Goal: Task Accomplishment & Management: Manage account settings

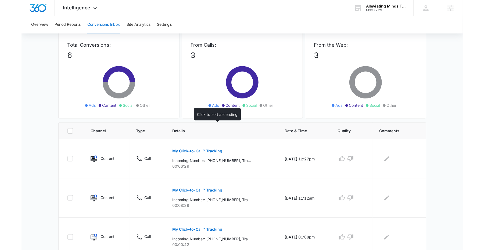
scroll to position [30, 0]
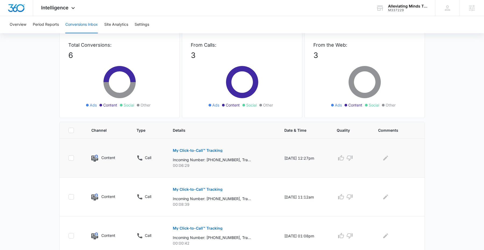
click at [206, 151] on p "My Click-to-Call™ Tracking" at bounding box center [198, 151] width 50 height 4
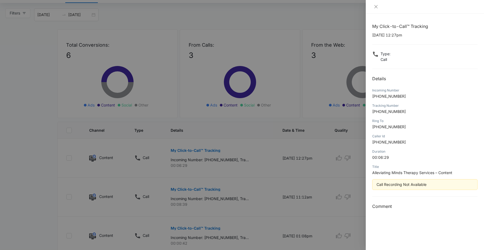
click at [138, 157] on div at bounding box center [242, 125] width 484 height 250
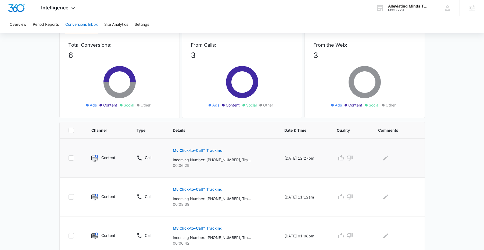
click at [196, 150] on p "My Click-to-Call™ Tracking" at bounding box center [198, 151] width 50 height 4
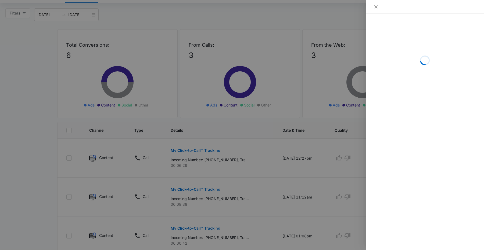
click at [375, 7] on icon "close" at bounding box center [375, 6] width 3 height 3
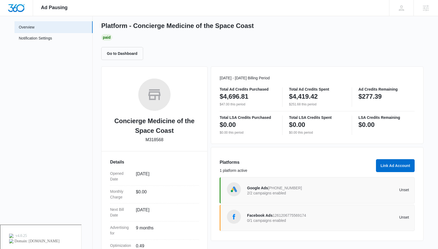
scroll to position [47, 0]
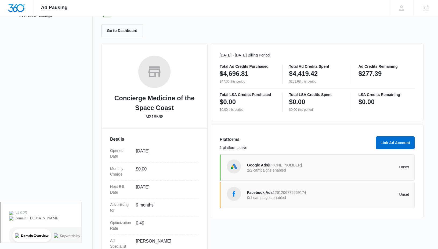
click at [267, 168] on p "2/2 campaigns enabled" at bounding box center [287, 170] width 81 height 4
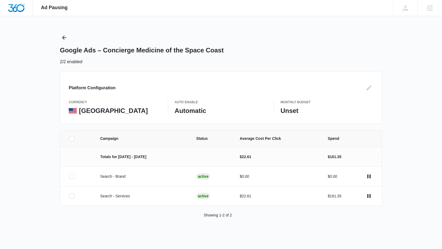
drag, startPoint x: 270, startPoint y: 143, endPoint x: 193, endPoint y: 128, distance: 78.7
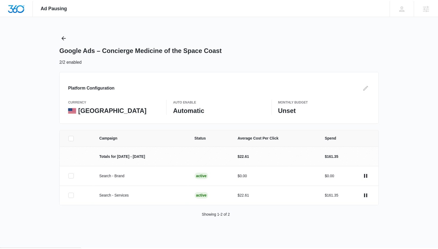
scroll to position [47, 0]
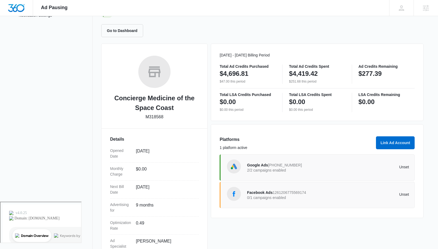
click at [267, 168] on p "2/2 campaigns enabled" at bounding box center [287, 170] width 81 height 4
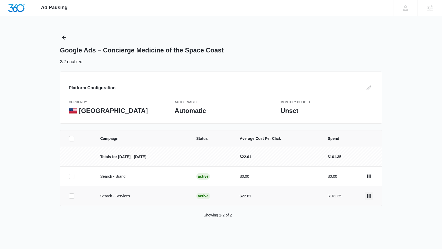
click at [368, 196] on icon "actions.pause" at bounding box center [368, 196] width 3 height 4
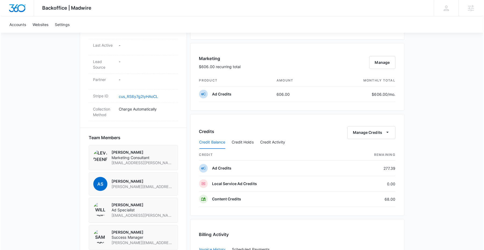
scroll to position [45, 0]
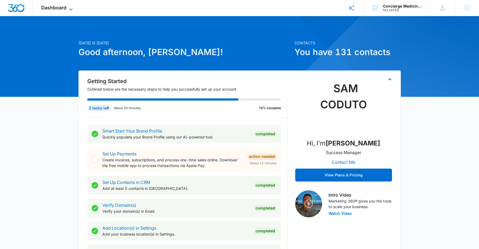
click at [48, 8] on span "Dashboard" at bounding box center [53, 8] width 25 height 6
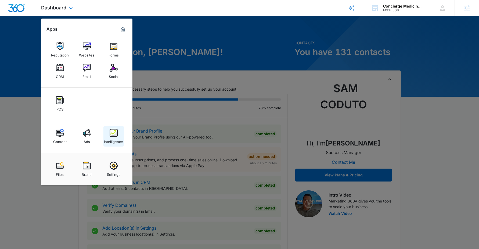
click at [107, 134] on link "Intelligence" at bounding box center [113, 136] width 20 height 20
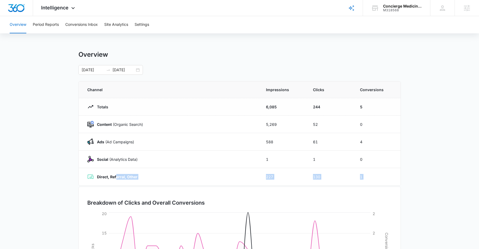
drag, startPoint x: 116, startPoint y: 178, endPoint x: 276, endPoint y: 192, distance: 161.0
click at [276, 192] on div "Overview 09/07/2025 10/07/2025 Channel Impressions Clicks Conversions Totals 6,…" at bounding box center [239, 191] width 322 height 282
click at [426, 179] on main "Overview 09/07/2025 10/07/2025 Channel Impressions Clicks Conversions Totals 6,…" at bounding box center [239, 191] width 479 height 282
click at [82, 22] on button "Conversions Inbox" at bounding box center [81, 24] width 32 height 17
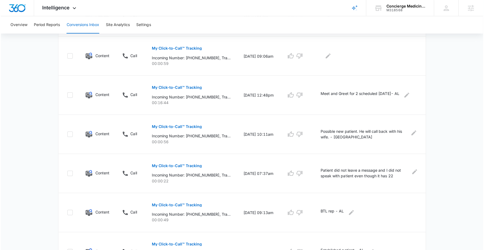
scroll to position [147, 0]
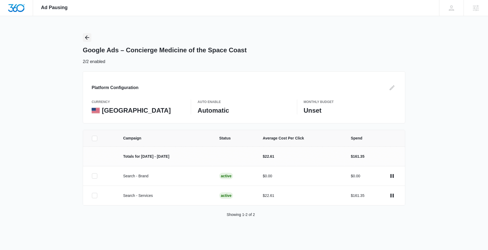
click at [89, 39] on icon "Back" at bounding box center [87, 37] width 6 height 6
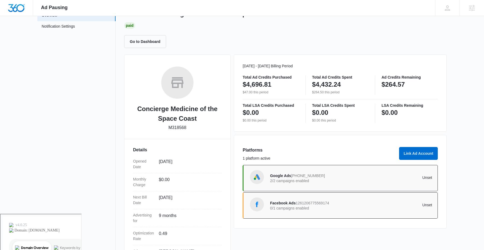
scroll to position [35, 0]
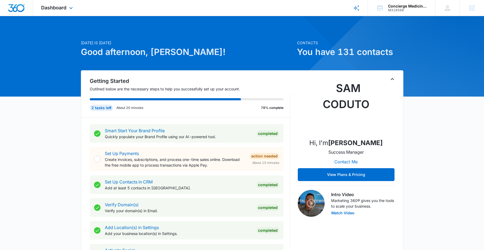
click at [67, 5] on div "Dashboard Apps Reputation Websites Forms CRM Email Social POS Content Ads Intel…" at bounding box center [57, 8] width 49 height 16
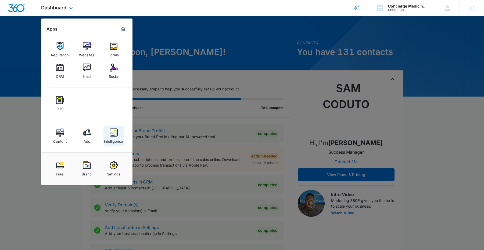
click at [113, 138] on div "Intelligence" at bounding box center [113, 140] width 19 height 7
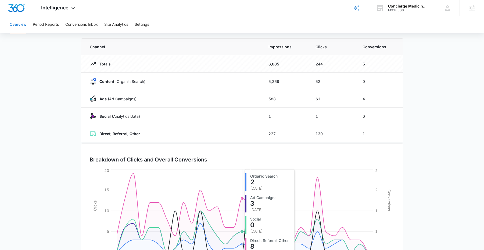
scroll to position [42, 0]
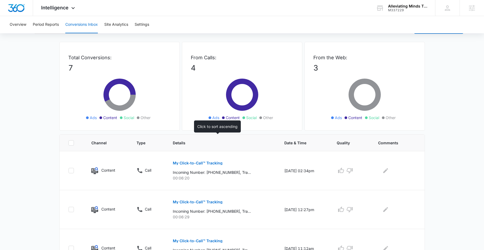
scroll to position [19, 0]
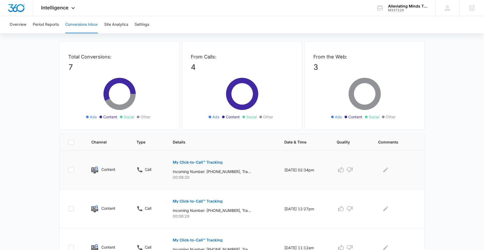
click at [139, 170] on icon at bounding box center [139, 170] width 6 height 6
click at [202, 166] on button "My Click-to-Call™ Tracking" at bounding box center [198, 162] width 50 height 13
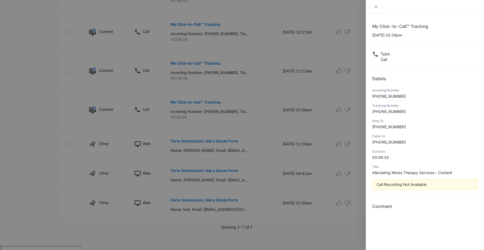
scroll to position [0, 0]
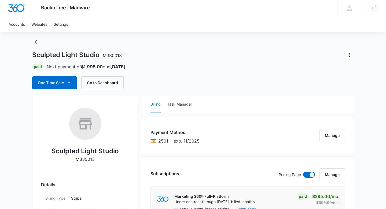
scroll to position [6, 0]
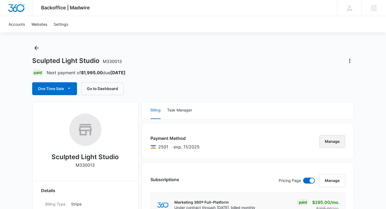
click at [327, 141] on button "Manage" at bounding box center [333, 141] width 26 height 13
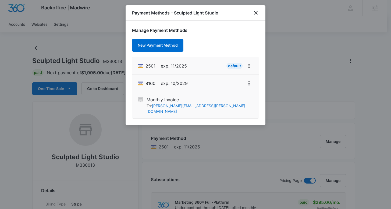
click at [21, 135] on div at bounding box center [195, 104] width 391 height 209
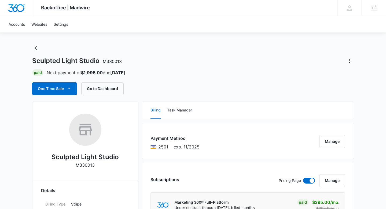
drag, startPoint x: 78, startPoint y: 5, endPoint x: 48, endPoint y: 11, distance: 31.0
click at [78, 5] on div "Backoffice | Madwire Apps Settings" at bounding box center [65, 8] width 65 height 16
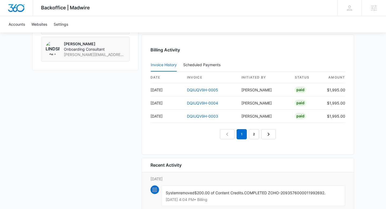
scroll to position [491, 0]
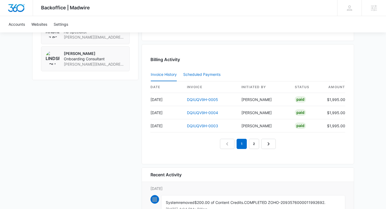
click at [199, 75] on div "Scheduled Payments 0" at bounding box center [202, 75] width 39 height 4
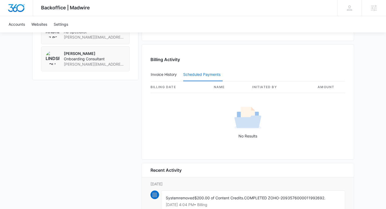
drag, startPoint x: 254, startPoint y: 134, endPoint x: 247, endPoint y: 132, distance: 6.8
click at [254, 133] on p "No Results" at bounding box center [248, 136] width 194 height 6
drag, startPoint x: 172, startPoint y: 72, endPoint x: 120, endPoint y: 105, distance: 61.9
click at [232, 115] on div "Billing Activity Invoice History Scheduled Payments 0 Billing Date name Initiat…" at bounding box center [248, 102] width 213 height 116
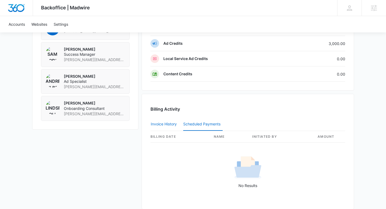
scroll to position [230, 0]
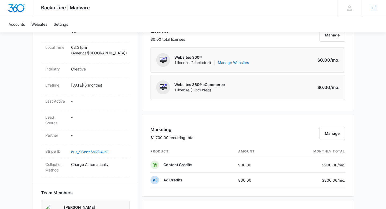
click at [23, 5] on img "Dashboard" at bounding box center [16, 8] width 17 height 8
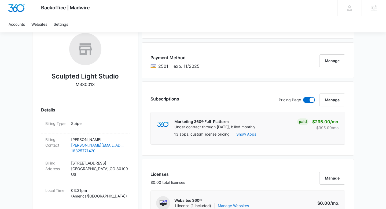
scroll to position [0, 0]
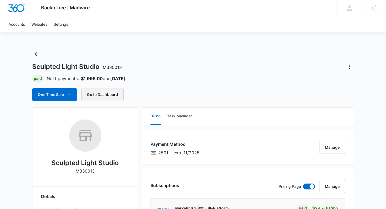
click at [106, 97] on button "Go to Dashboard" at bounding box center [102, 94] width 42 height 13
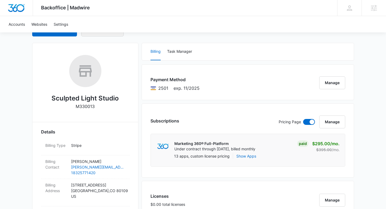
scroll to position [65, 0]
click at [19, 26] on link "Accounts" at bounding box center [16, 24] width 23 height 16
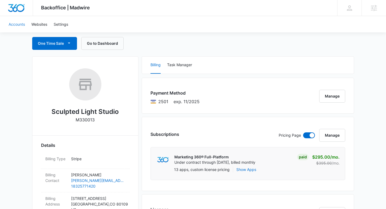
scroll to position [54, 0]
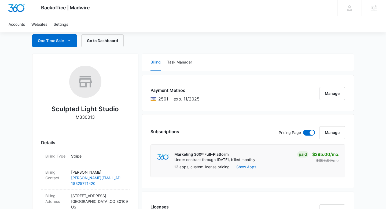
click at [239, 124] on div "Subscriptions Pricing Page Manage Marketing 360® Full-Platform Under contract t…" at bounding box center [248, 151] width 213 height 74
click at [173, 89] on h3 "Payment Method" at bounding box center [175, 90] width 49 height 6
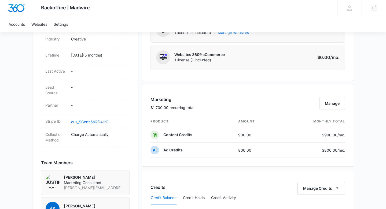
scroll to position [153, 0]
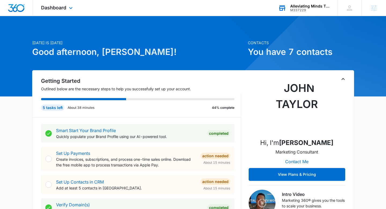
click at [298, 3] on div "Alleviating Minds Therapy Services M337229 Your Accounts View All" at bounding box center [303, 8] width 67 height 16
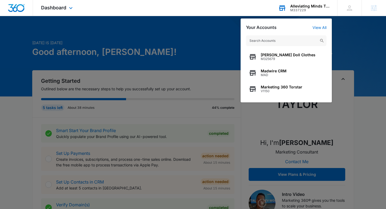
click at [279, 43] on input "text" at bounding box center [286, 40] width 81 height 11
type input "a"
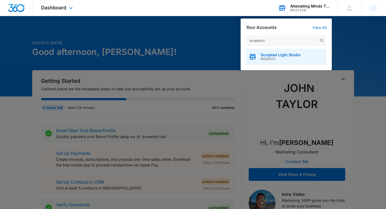
type input "sculpted li"
click at [287, 58] on span "M330013" at bounding box center [281, 59] width 40 height 4
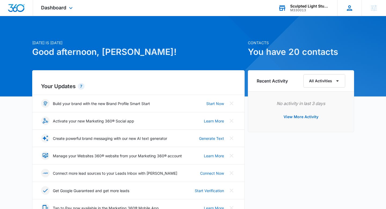
click at [351, 5] on icon at bounding box center [350, 8] width 8 height 8
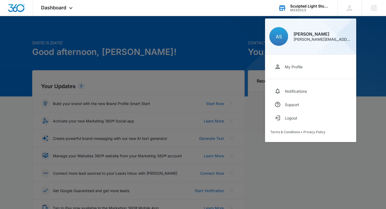
click at [301, 5] on div "Sculpted Light Studio" at bounding box center [310, 6] width 39 height 4
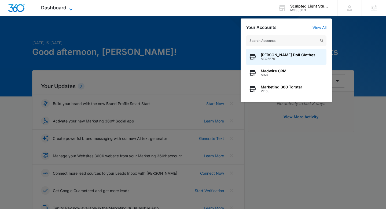
click at [62, 6] on span "Dashboard" at bounding box center [53, 8] width 25 height 6
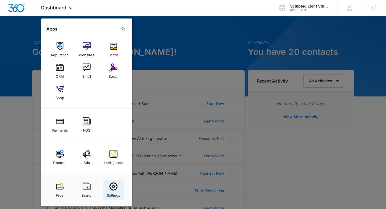
click at [118, 188] on link "Settings" at bounding box center [113, 190] width 20 height 20
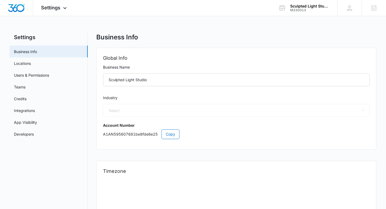
select select "54"
select select "US"
select select "America/Denver"
click at [376, 12] on div "Agencies" at bounding box center [374, 8] width 24 height 16
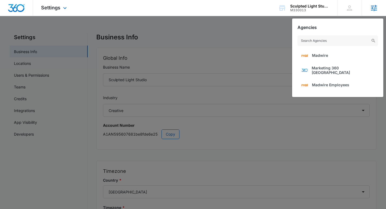
click at [376, 12] on div "Agencies Madwire Marketing 360 Canada Madwire Employees" at bounding box center [374, 8] width 24 height 16
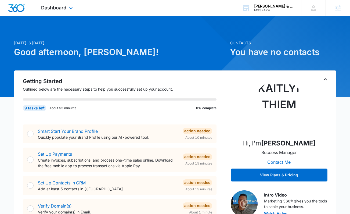
click at [35, 8] on div "Dashboard Apps Reputation Websites Forms CRM Email Social Shop Payments POS Con…" at bounding box center [57, 8] width 49 height 16
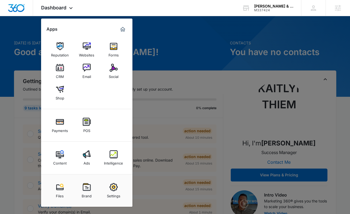
click at [186, 91] on div at bounding box center [175, 107] width 350 height 214
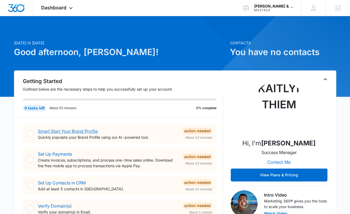
click at [76, 133] on link "Smart Start Your Brand Profile" at bounding box center [68, 130] width 60 height 5
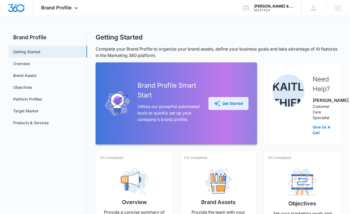
click at [222, 107] on div "Get Started" at bounding box center [228, 103] width 29 height 6
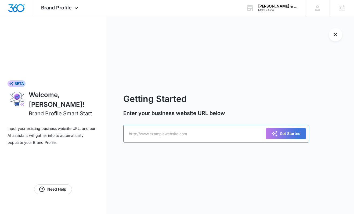
click at [195, 137] on input "text" at bounding box center [216, 134] width 186 height 18
paste input "[URL][DOMAIN_NAME]"
type input "[URL][DOMAIN_NAME]"
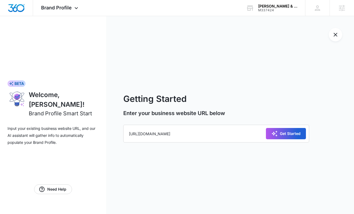
click at [271, 138] on button "Get Started" at bounding box center [286, 133] width 40 height 11
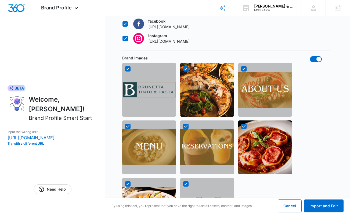
scroll to position [489, 0]
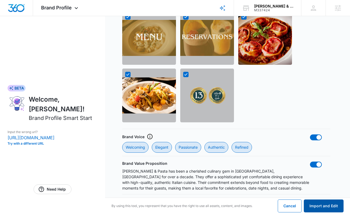
click at [327, 206] on button "Import and Edit" at bounding box center [324, 205] width 40 height 13
click at [324, 204] on button "Import and Edit" at bounding box center [324, 205] width 40 height 13
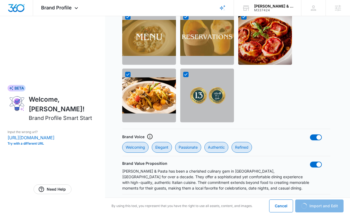
scroll to position [316, 0]
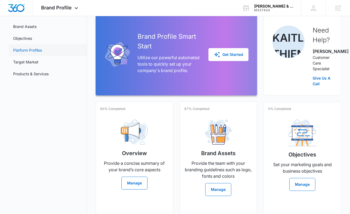
scroll to position [49, 0]
click at [32, 24] on link "Brand Assets" at bounding box center [24, 27] width 23 height 6
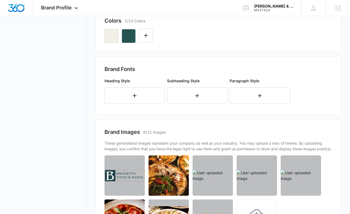
scroll to position [260, 0]
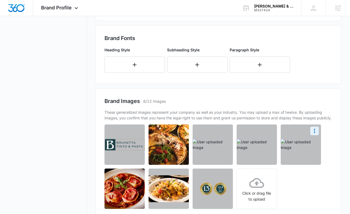
click at [314, 125] on div at bounding box center [301, 144] width 40 height 40
click at [317, 133] on icon "More" at bounding box center [314, 131] width 6 height 6
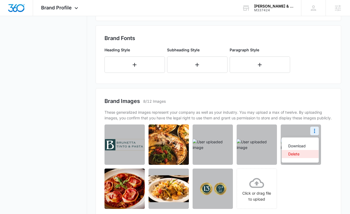
click at [307, 153] on button "Delete" at bounding box center [300, 154] width 37 height 8
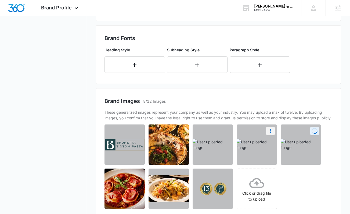
click at [269, 130] on icon "More" at bounding box center [270, 131] width 6 height 6
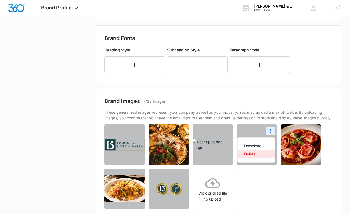
click at [248, 151] on button "Delete" at bounding box center [256, 154] width 37 height 8
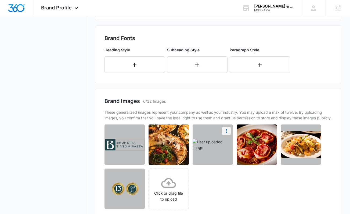
click at [227, 132] on icon "More" at bounding box center [226, 131] width 6 height 6
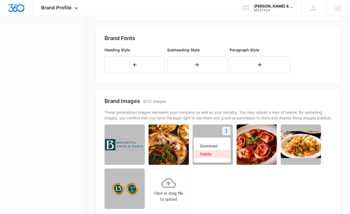
click at [220, 156] on button "Delete" at bounding box center [212, 154] width 37 height 8
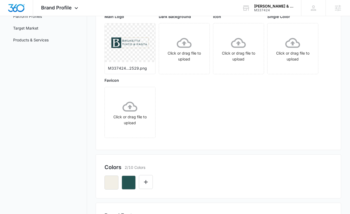
scroll to position [0, 0]
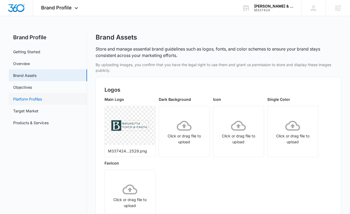
click at [36, 96] on link "Platform Profiles" at bounding box center [27, 99] width 29 height 6
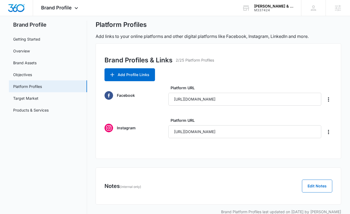
scroll to position [23, 0]
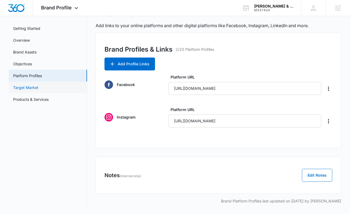
click at [35, 86] on link "Target Market" at bounding box center [25, 88] width 25 height 6
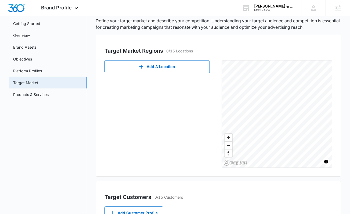
scroll to position [31, 0]
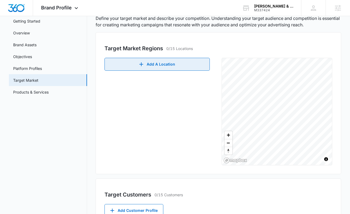
click at [173, 63] on button "Add A Location" at bounding box center [156, 64] width 105 height 13
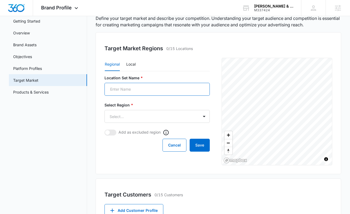
click at [151, 91] on input "Location Set Name *" at bounding box center [156, 89] width 105 height 13
click at [131, 64] on button "Local" at bounding box center [130, 64] width 9 height 13
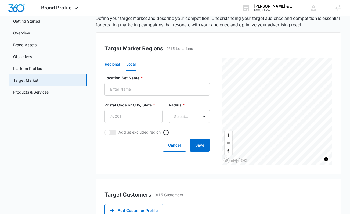
click at [114, 62] on button "Regional" at bounding box center [112, 64] width 15 height 13
click at [125, 115] on body "Brand Profile Apps Reputation Websites Forms CRM Email Social Shop Payments POS…" at bounding box center [175, 176] width 350 height 414
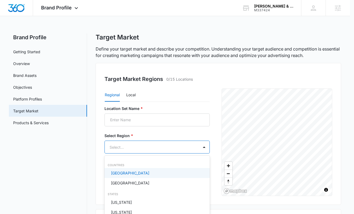
click at [132, 126] on div at bounding box center [177, 107] width 354 height 214
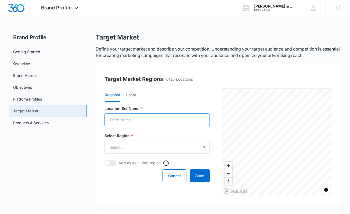
click at [129, 122] on input "Location Set Name *" at bounding box center [156, 119] width 105 height 13
click at [62, 141] on nav "Brand Profile Getting Started Overview Brand Assets Objectives Platform Profile…" at bounding box center [48, 198] width 78 height 331
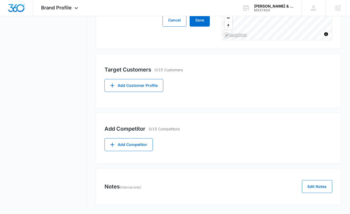
scroll to position [157, 0]
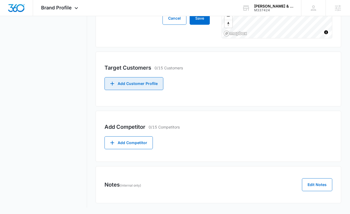
click at [156, 82] on button "Add Customer Profile" at bounding box center [133, 83] width 59 height 13
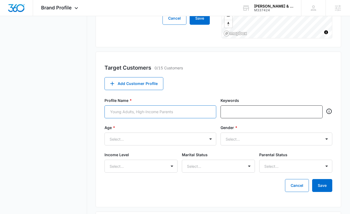
click at [166, 106] on input "Profile Name *" at bounding box center [160, 111] width 112 height 13
click at [90, 102] on div "Brand Profile Getting Started Overview Brand Assets Objectives Platform Profile…" at bounding box center [175, 92] width 332 height 432
click at [70, 126] on nav "Brand Profile Getting Started Overview Brand Assets Objectives Platform Profile…" at bounding box center [48, 92] width 78 height 432
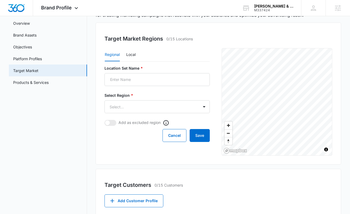
scroll to position [0, 0]
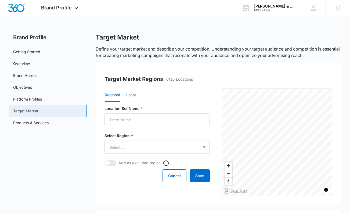
click at [131, 97] on button "Local" at bounding box center [130, 95] width 9 height 13
click at [29, 120] on link "Products & Services" at bounding box center [30, 123] width 35 height 6
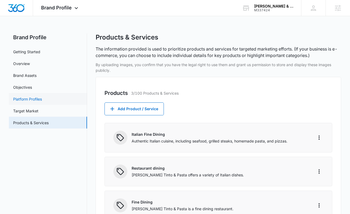
click at [24, 102] on link "Platform Profiles" at bounding box center [27, 99] width 29 height 6
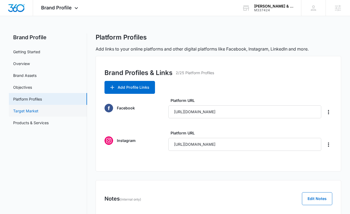
click at [29, 111] on link "Target Market" at bounding box center [25, 111] width 25 height 6
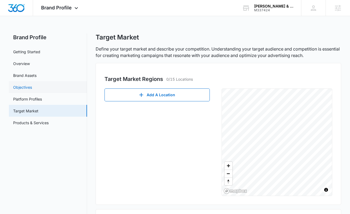
click at [31, 86] on link "Objectives" at bounding box center [22, 87] width 19 height 6
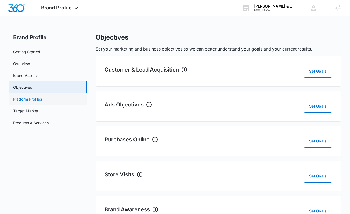
click at [36, 102] on link "Platform Profiles" at bounding box center [27, 99] width 29 height 6
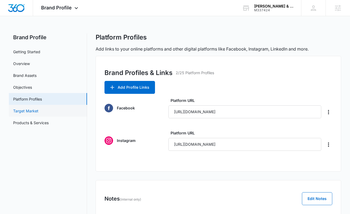
click at [25, 108] on link "Target Market" at bounding box center [25, 111] width 25 height 6
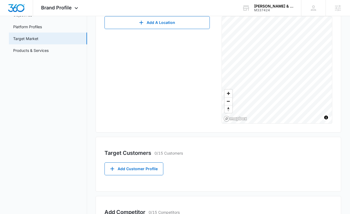
scroll to position [157, 0]
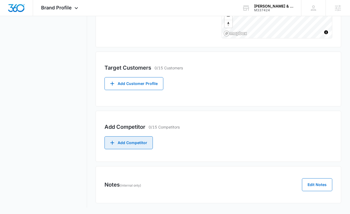
click at [136, 141] on button "Add Competitor" at bounding box center [128, 142] width 48 height 13
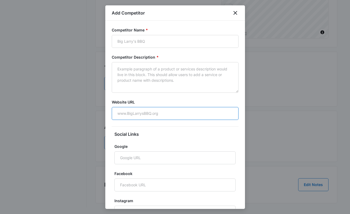
click at [147, 107] on input "Website URL" at bounding box center [175, 113] width 127 height 13
paste input "[URL][DOMAIN_NAME]"
type input "[URL][DOMAIN_NAME]"
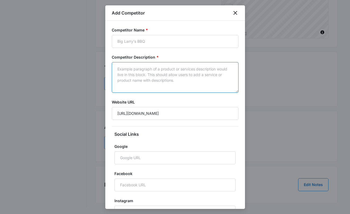
click at [149, 84] on textarea "Competitor Description *" at bounding box center [175, 77] width 127 height 31
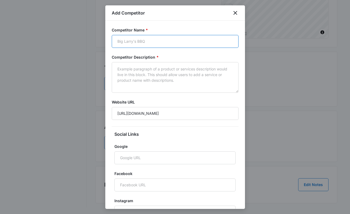
click at [147, 42] on input "Competitor Name *" at bounding box center [175, 41] width 127 height 13
paste input "Il Forno a Legna"
type input "Il Forno a Legna"
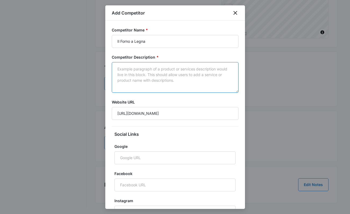
click at [154, 84] on textarea "Competitor Description *" at bounding box center [175, 77] width 127 height 31
paste textarea "write a blurb desxcribing this business: [URL][DOMAIN_NAME] Il Forno a Legna is…"
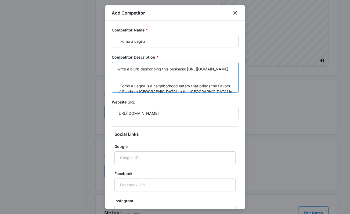
scroll to position [114, 0]
drag, startPoint x: 116, startPoint y: 88, endPoint x: 114, endPoint y: 74, distance: 14.7
click at [114, 74] on textarea "write a blurb desxcribing this business: [URL][DOMAIN_NAME] Il Forno a Legna is…" at bounding box center [175, 77] width 127 height 31
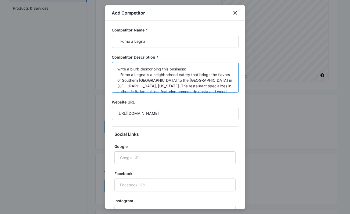
drag, startPoint x: 188, startPoint y: 70, endPoint x: 100, endPoint y: 69, distance: 88.4
click at [100, 69] on body "Brand Profile Apps Reputation Websites Forms CRM Email Social Shop Payments POS…" at bounding box center [175, 93] width 350 height 414
click at [118, 74] on textarea "Il Forno a Legna is a neighborhood eatery that brings the flavors of Southern […" at bounding box center [175, 77] width 127 height 31
drag, startPoint x: 204, startPoint y: 76, endPoint x: 165, endPoint y: 75, distance: 38.7
click at [165, 75] on textarea "Il Forno a Legna is a neighborhood eatery that brings the flavors of Southern […" at bounding box center [175, 77] width 127 height 31
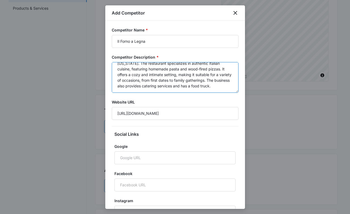
scroll to position [27, 0]
click at [153, 87] on textarea "Il Forno a Legna is a neighborhood eatery that brings the flavors of Southern […" at bounding box center [175, 77] width 127 height 31
type textarea "Il Forno a Legna is a neighborhood eatery that brings the flavors of Southern […"
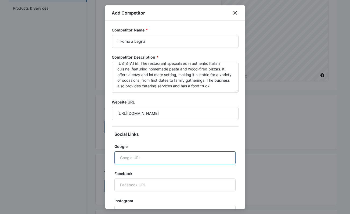
click at [154, 160] on input "Google" at bounding box center [174, 157] width 121 height 13
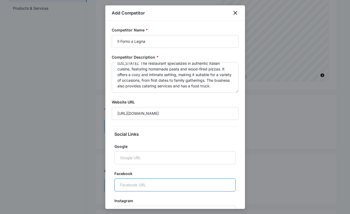
click at [138, 181] on input "Facebook" at bounding box center [174, 184] width 121 height 13
paste input "[URL][DOMAIN_NAME]"
type input "[URL][DOMAIN_NAME]"
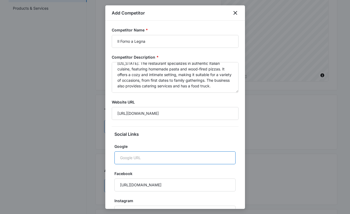
click at [127, 154] on input "Google" at bounding box center [174, 157] width 121 height 13
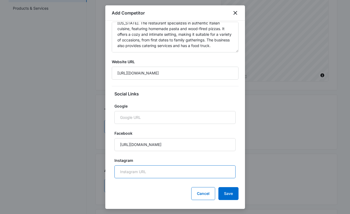
click at [150, 168] on input "Instagram" at bounding box center [174, 171] width 121 height 13
paste input "[URL][DOMAIN_NAME]"
type input "[URL][DOMAIN_NAME]"
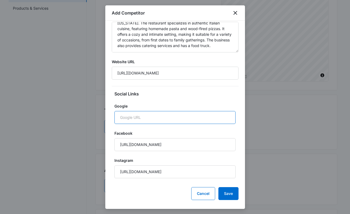
click at [149, 117] on input "Google" at bounding box center [174, 117] width 121 height 13
paste input "[URL][DOMAIN_NAME]"
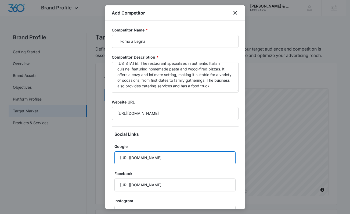
scroll to position [44, 0]
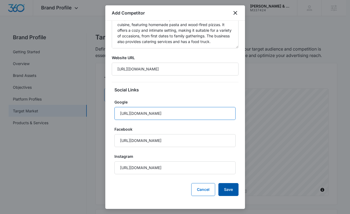
type input "[URL][DOMAIN_NAME]"
click at [226, 190] on button "Save" at bounding box center [228, 189] width 20 height 13
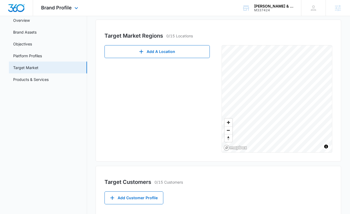
scroll to position [38, 0]
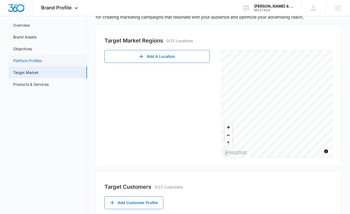
click at [33, 61] on link "Platform Profiles" at bounding box center [27, 61] width 29 height 6
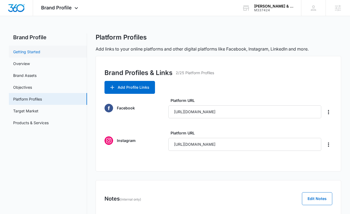
click at [27, 49] on link "Getting Started" at bounding box center [26, 52] width 27 height 6
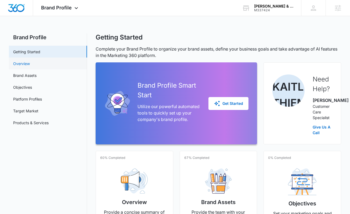
click at [26, 61] on link "Overview" at bounding box center [21, 64] width 17 height 6
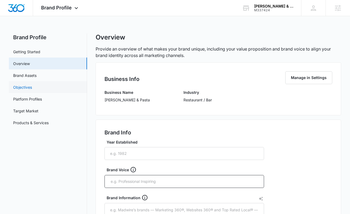
click at [26, 84] on link "Objectives" at bounding box center [22, 87] width 19 height 6
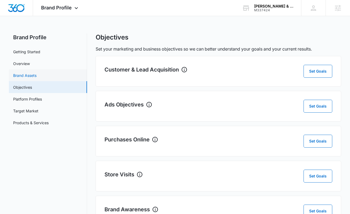
click at [27, 76] on link "Brand Assets" at bounding box center [24, 76] width 23 height 6
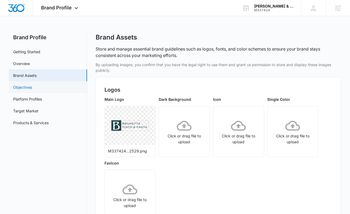
click at [27, 84] on link "Objectives" at bounding box center [22, 87] width 19 height 6
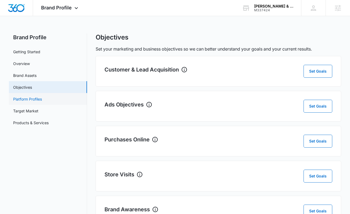
click at [36, 100] on link "Platform Profiles" at bounding box center [27, 99] width 29 height 6
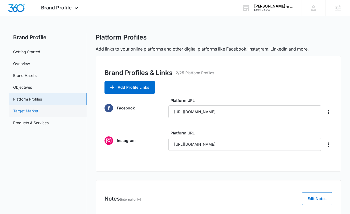
click at [31, 109] on link "Target Market" at bounding box center [25, 111] width 25 height 6
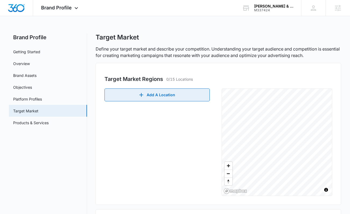
click at [140, 95] on icon "button" at bounding box center [141, 95] width 4 height 4
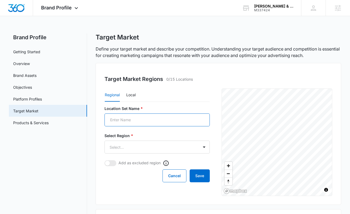
click at [126, 122] on input "Location Set Name *" at bounding box center [156, 119] width 105 height 13
click at [130, 123] on input "Location Set Name *" at bounding box center [156, 119] width 105 height 13
click at [130, 122] on input "Location Set Name *" at bounding box center [156, 119] width 105 height 13
type input "I"
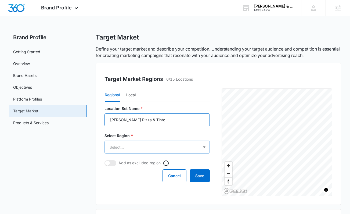
type input "[PERSON_NAME] Pizza & Tinto"
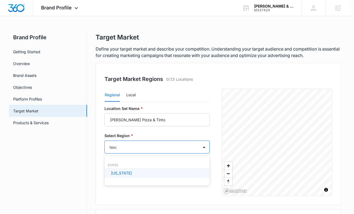
type input "[US_STATE]"
click at [135, 174] on div "[US_STATE]" at bounding box center [156, 173] width 91 height 6
click at [127, 175] on p "[GEOGRAPHIC_DATA]" at bounding box center [130, 174] width 38 height 6
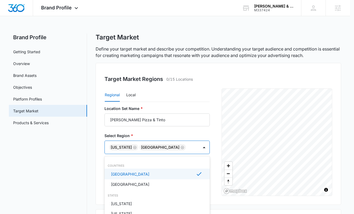
click at [73, 179] on div at bounding box center [177, 107] width 354 height 214
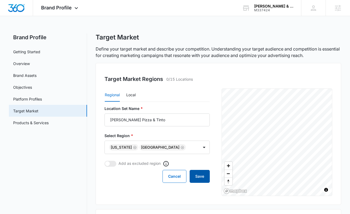
click at [197, 175] on button "Save" at bounding box center [200, 176] width 20 height 13
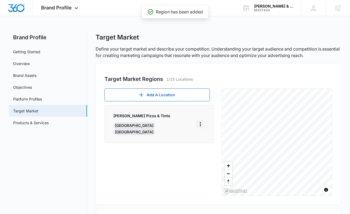
click at [201, 122] on icon "More" at bounding box center [200, 124] width 1 height 4
click at [211, 145] on div "Delete" at bounding box center [208, 144] width 11 height 4
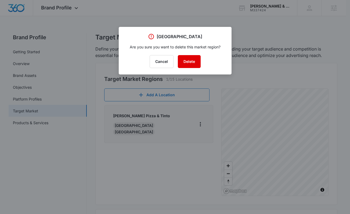
click at [192, 62] on button "Delete" at bounding box center [189, 61] width 23 height 13
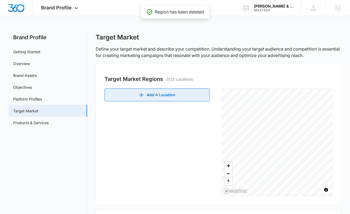
click at [171, 99] on button "Add A Location" at bounding box center [156, 94] width 105 height 13
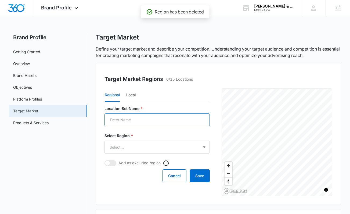
click at [155, 121] on input "Location Set Name *" at bounding box center [156, 119] width 105 height 13
type input "McAllen"
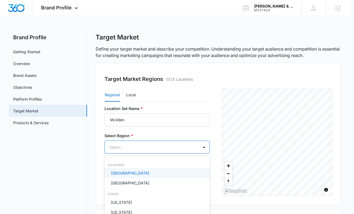
click at [126, 148] on body "Brand Profile Apps Reputation Websites Forms CRM Email Social Shop Payments POS…" at bounding box center [177, 107] width 354 height 214
type input "Tex"
click at [125, 173] on div "[US_STATE]" at bounding box center [156, 173] width 91 height 6
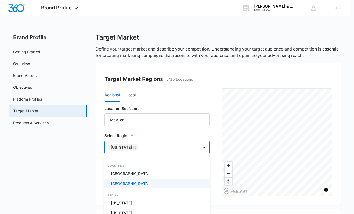
click at [79, 178] on div at bounding box center [177, 107] width 354 height 214
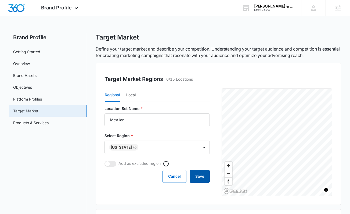
click at [197, 178] on button "Save" at bounding box center [200, 176] width 20 height 13
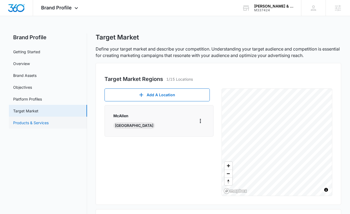
click at [32, 122] on link "Products & Services" at bounding box center [30, 123] width 35 height 6
